Goal: Information Seeking & Learning: Understand process/instructions

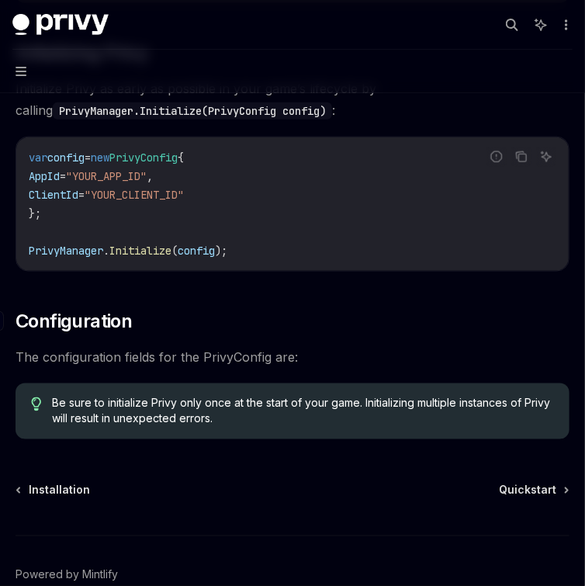
scroll to position [434, 0]
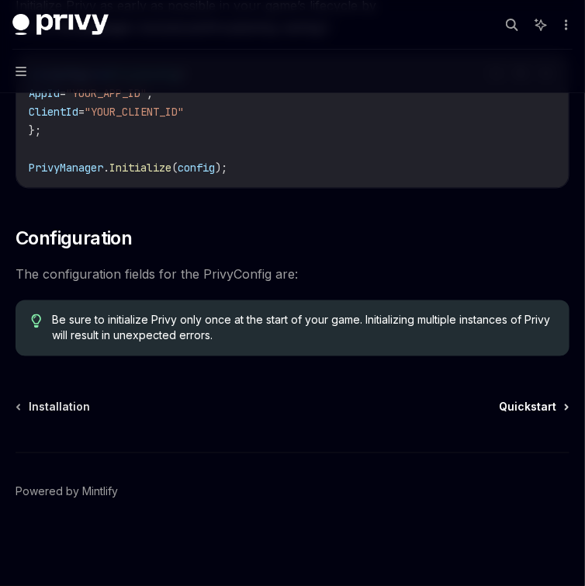
click at [562, 404] on link "Quickstart" at bounding box center [533, 408] width 69 height 16
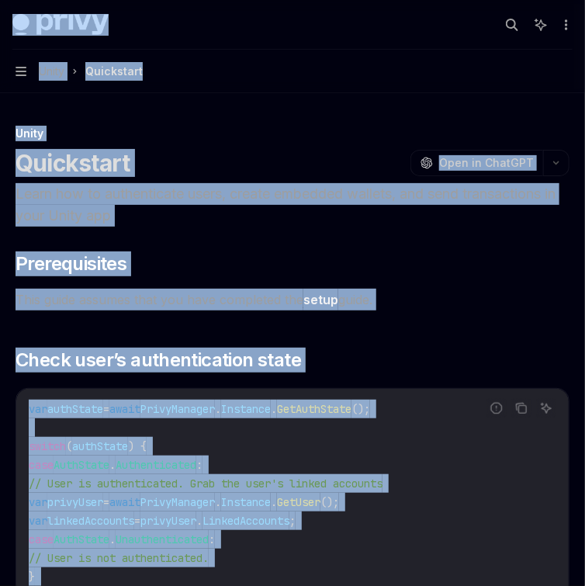
copy div "Lorem Ipsu dolo sita Consec... Adip E Sed DO Eius Tempori Utlaboree Doloremag A…"
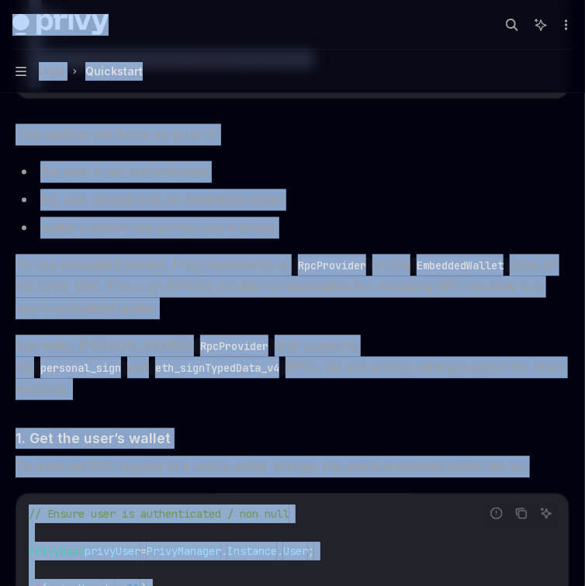
click at [461, 211] on li "the user already has an embedded wallet" at bounding box center [293, 200] width 554 height 22
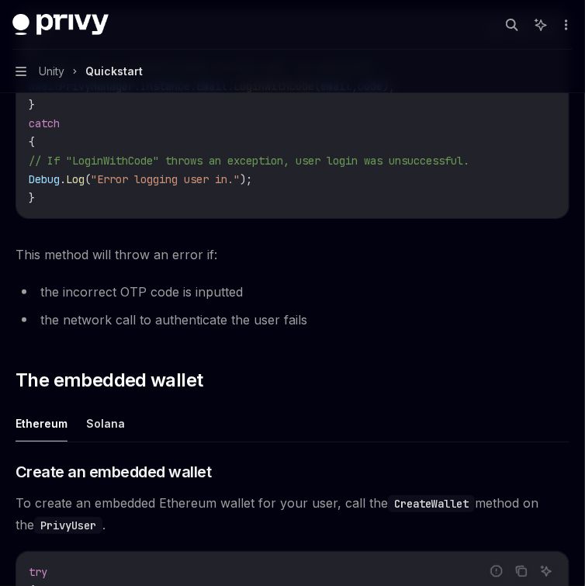
scroll to position [1377, 0]
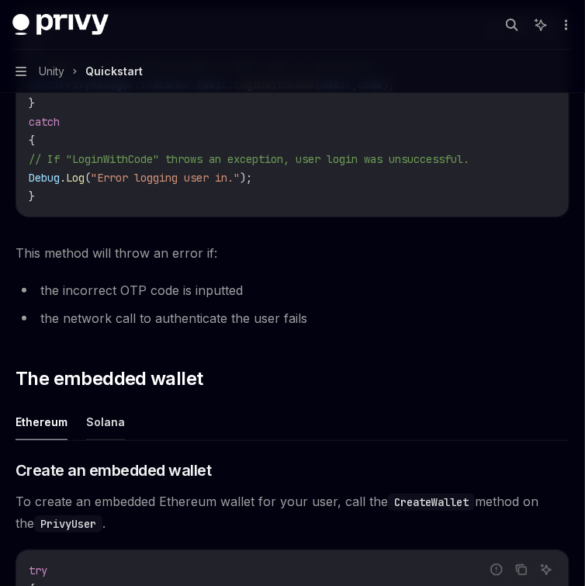
click at [109, 440] on button "Solana" at bounding box center [105, 422] width 39 height 36
type textarea "*"
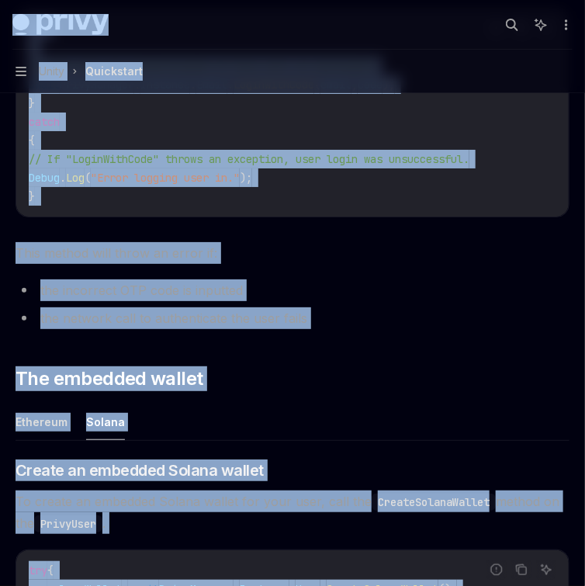
copy div "Lorem Ipsu dolo sita Consec... Adip E Sed DO Eius Tempori Utlaboree Doloremag A…"
click at [545, 329] on li "the network call to authenticate the user fails" at bounding box center [293, 318] width 554 height 22
